Goal: Information Seeking & Learning: Learn about a topic

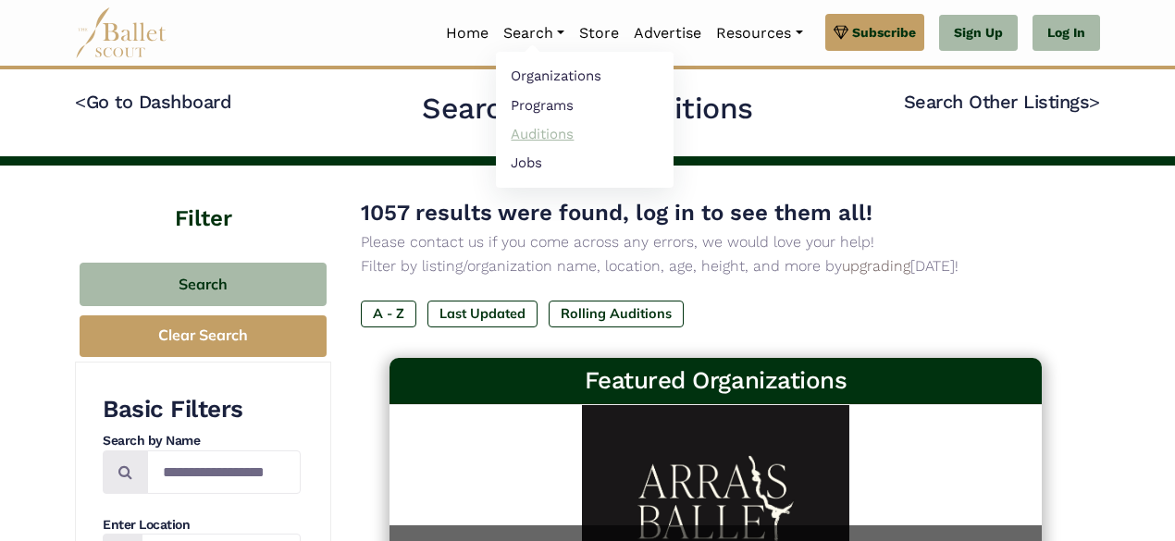
click at [542, 130] on link "Auditions" at bounding box center [585, 133] width 178 height 29
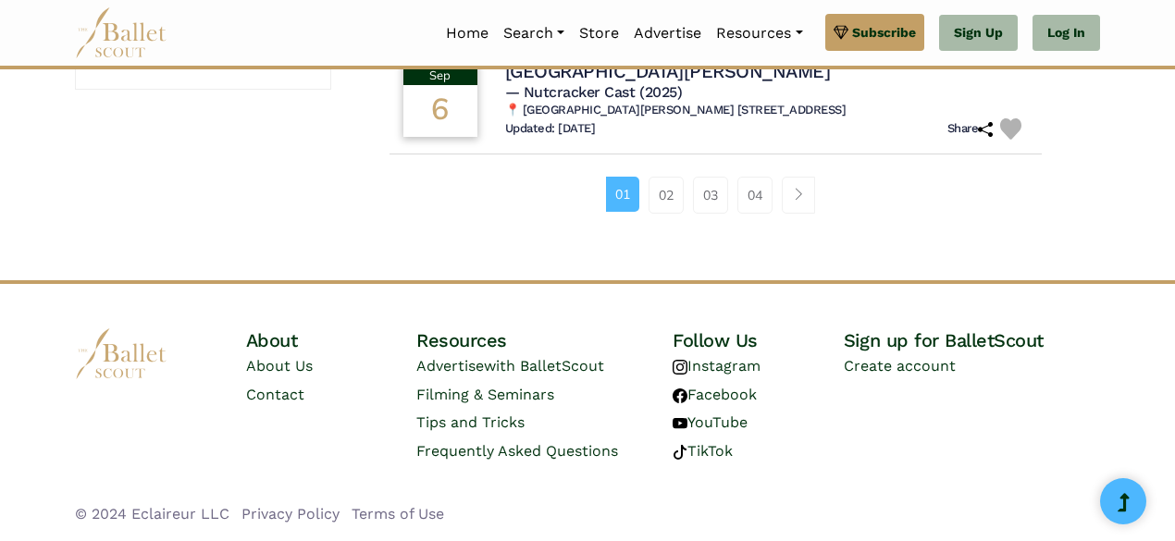
scroll to position [1162, 0]
